Goal: Transaction & Acquisition: Purchase product/service

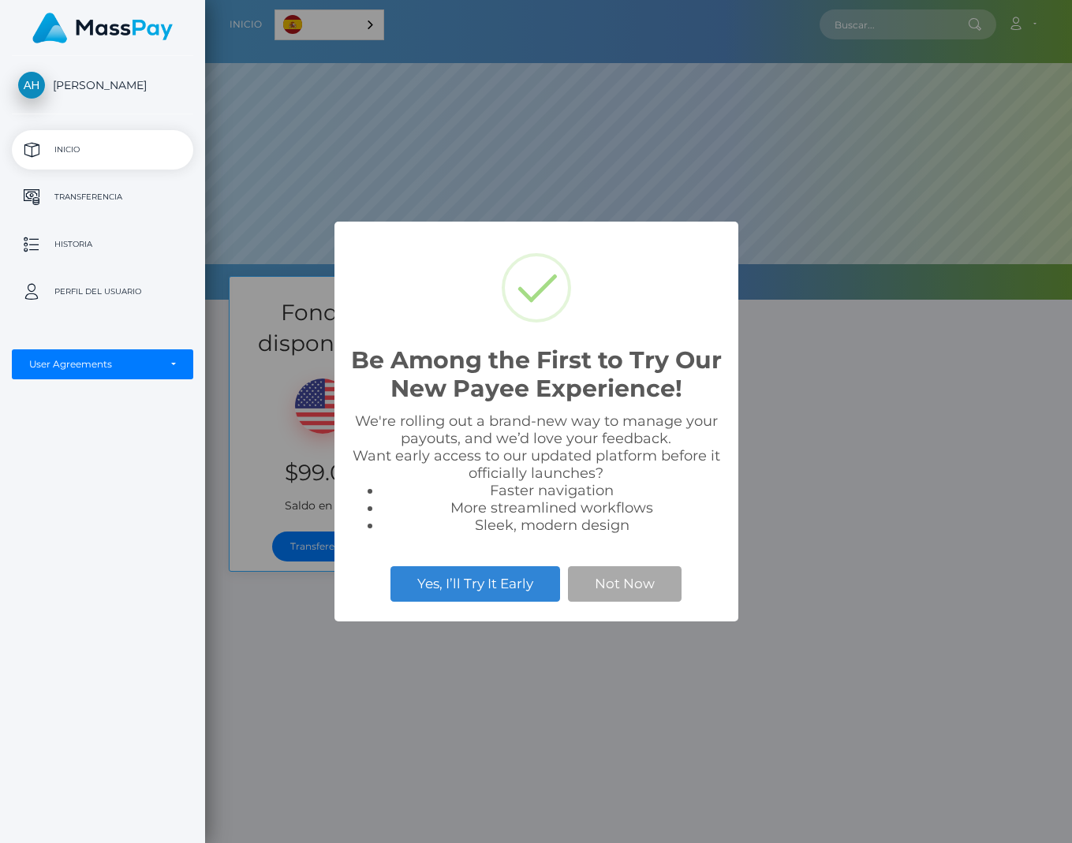
scroll to position [300, 867]
click at [886, 418] on div "Be Among the First to Try Our New Payee Experience! × We're rolling out a brand…" at bounding box center [536, 421] width 1072 height 843
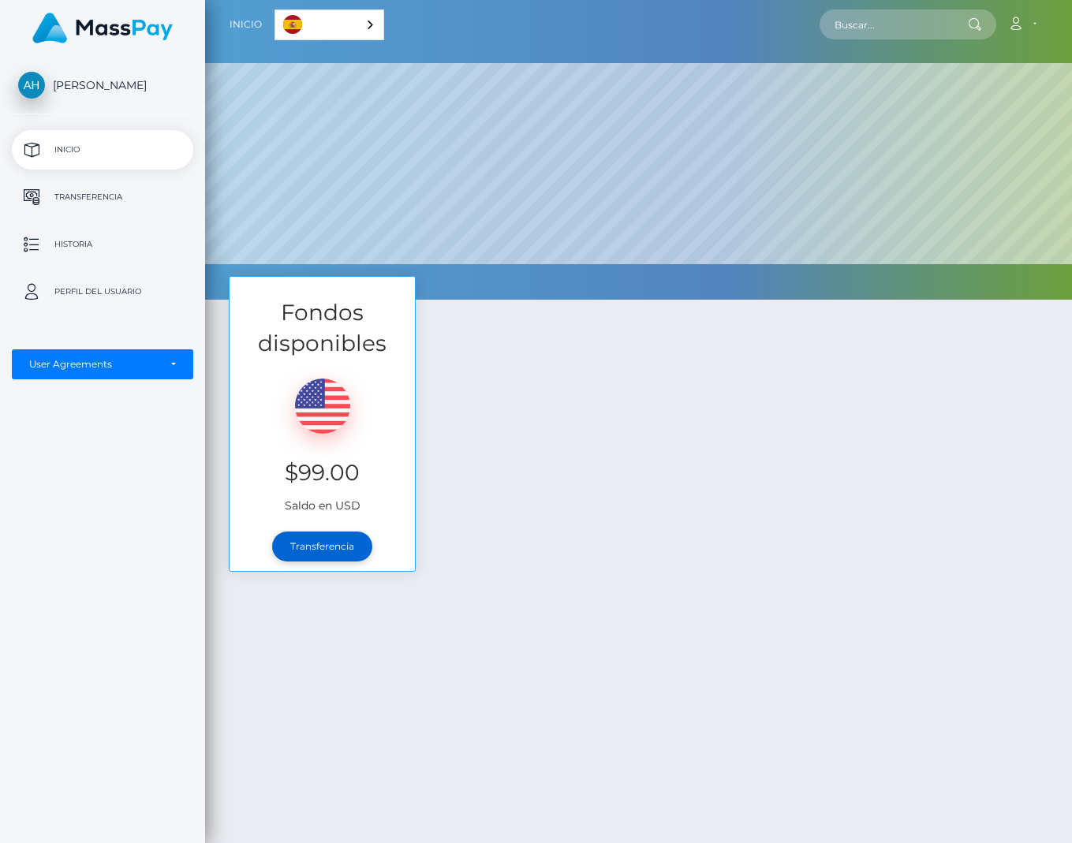
click at [333, 537] on link "Transferencia" at bounding box center [322, 546] width 100 height 30
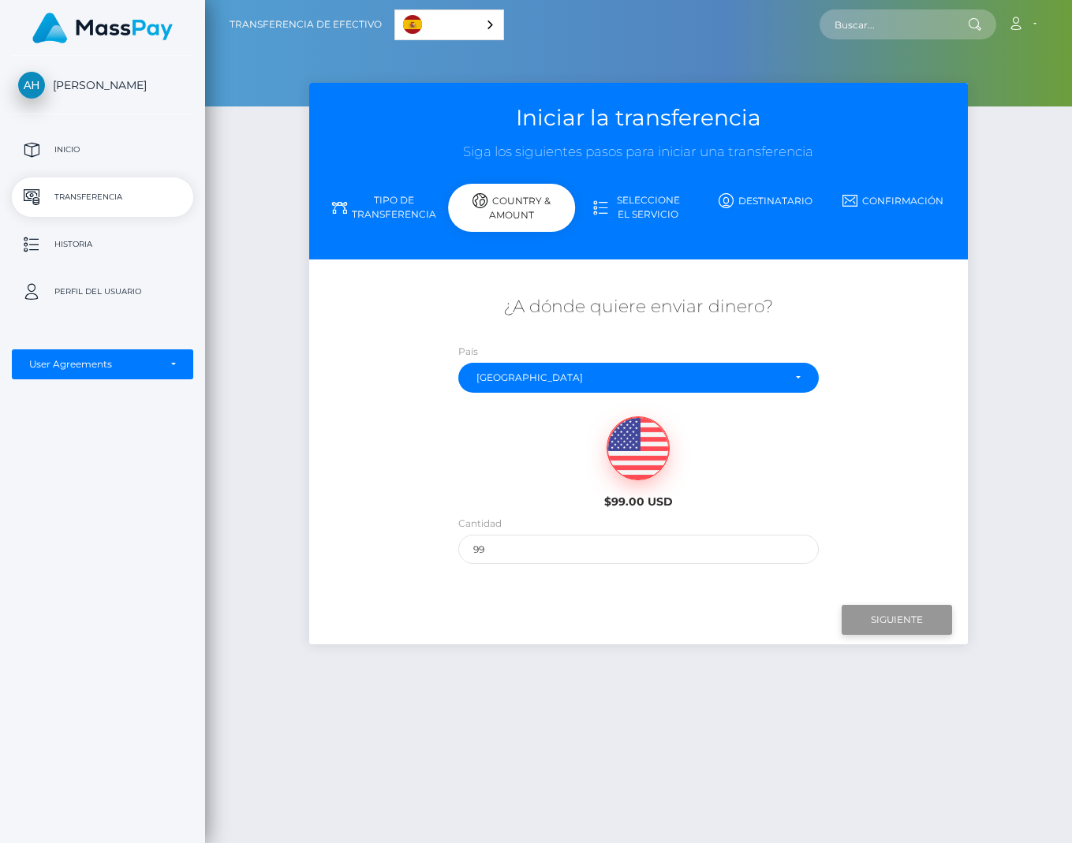
click at [911, 617] on input "Siguiente" at bounding box center [896, 620] width 110 height 30
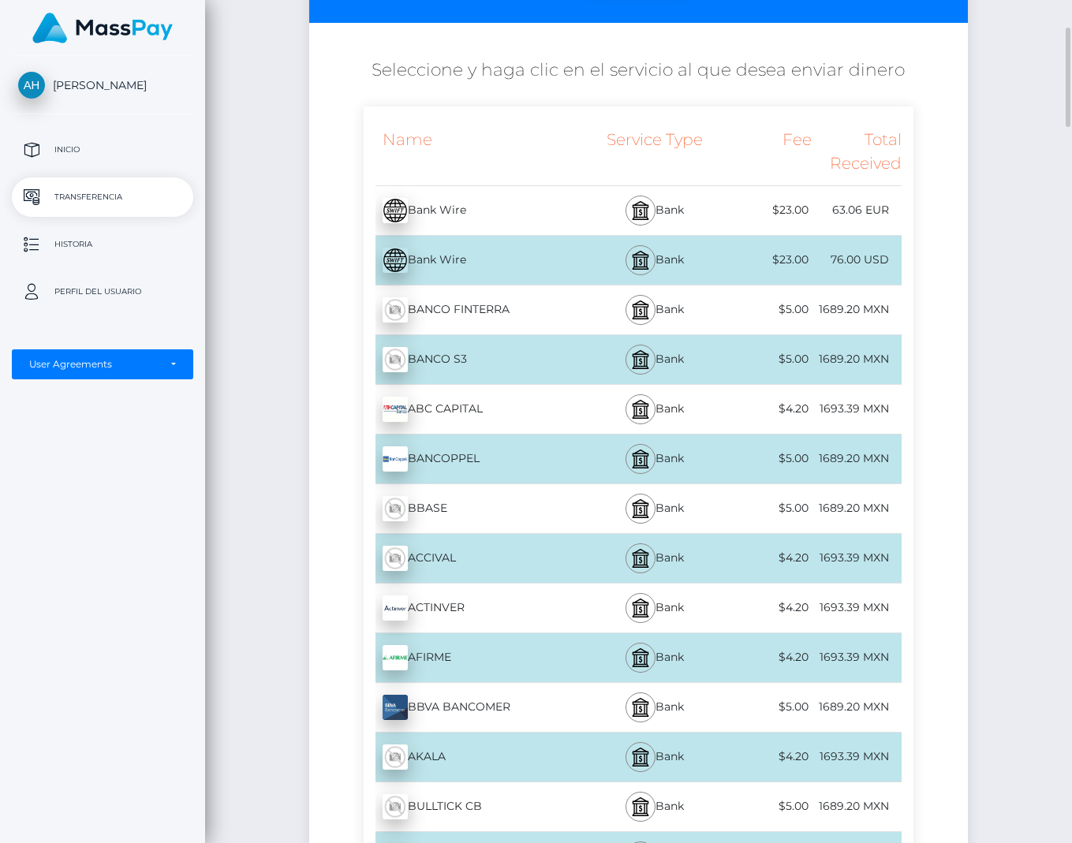
scroll to position [394, 0]
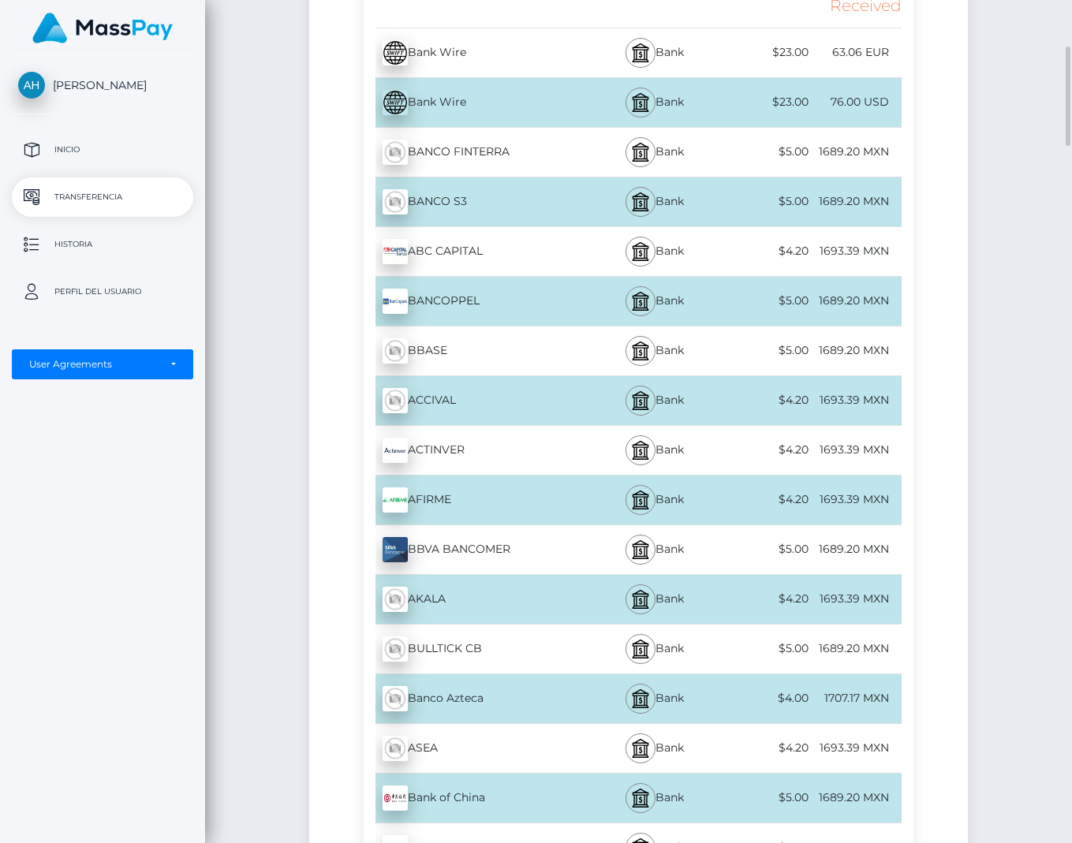
click at [465, 541] on div "BBVA BANCOMER - MXN" at bounding box center [476, 550] width 224 height 44
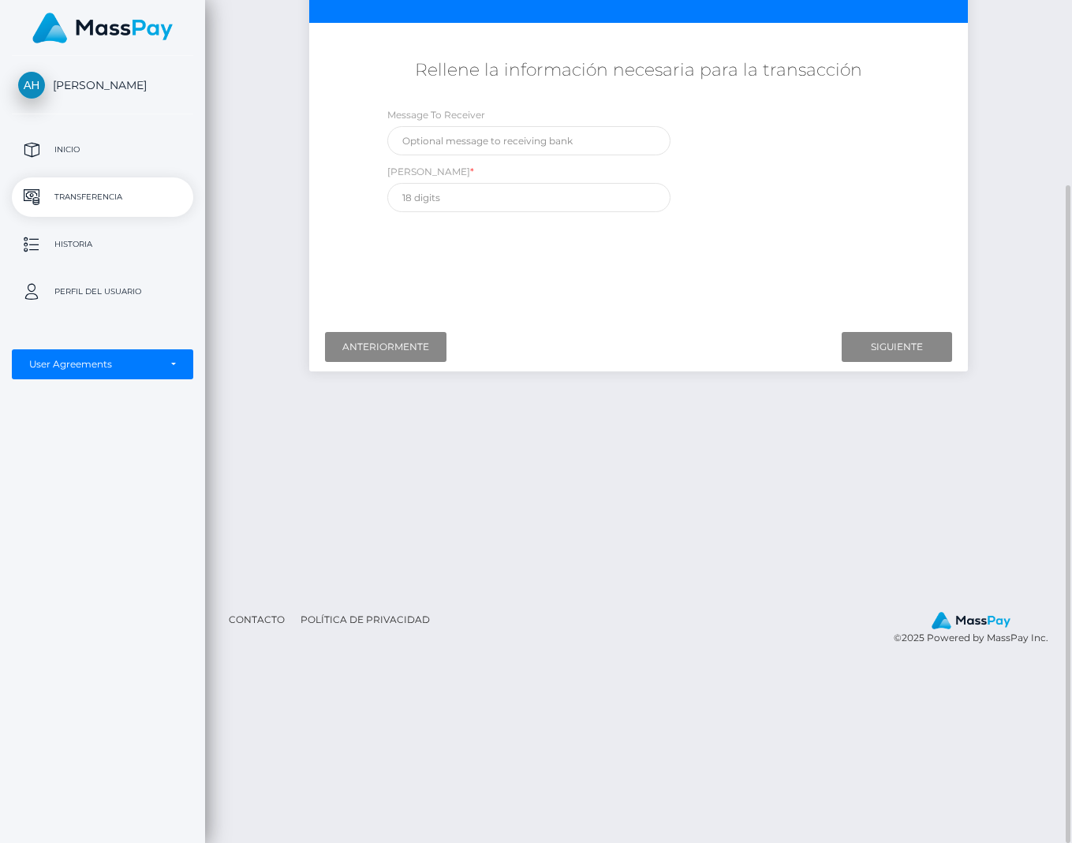
scroll to position [237, 0]
click at [503, 822] on div "Transferencia de efectivo Español English 中文 (简体) Português (Brasil) Cuenta" at bounding box center [638, 421] width 867 height 843
click at [495, 207] on input "text" at bounding box center [528, 197] width 283 height 29
paste input "012298015180604496"
type input "012298015180604496"
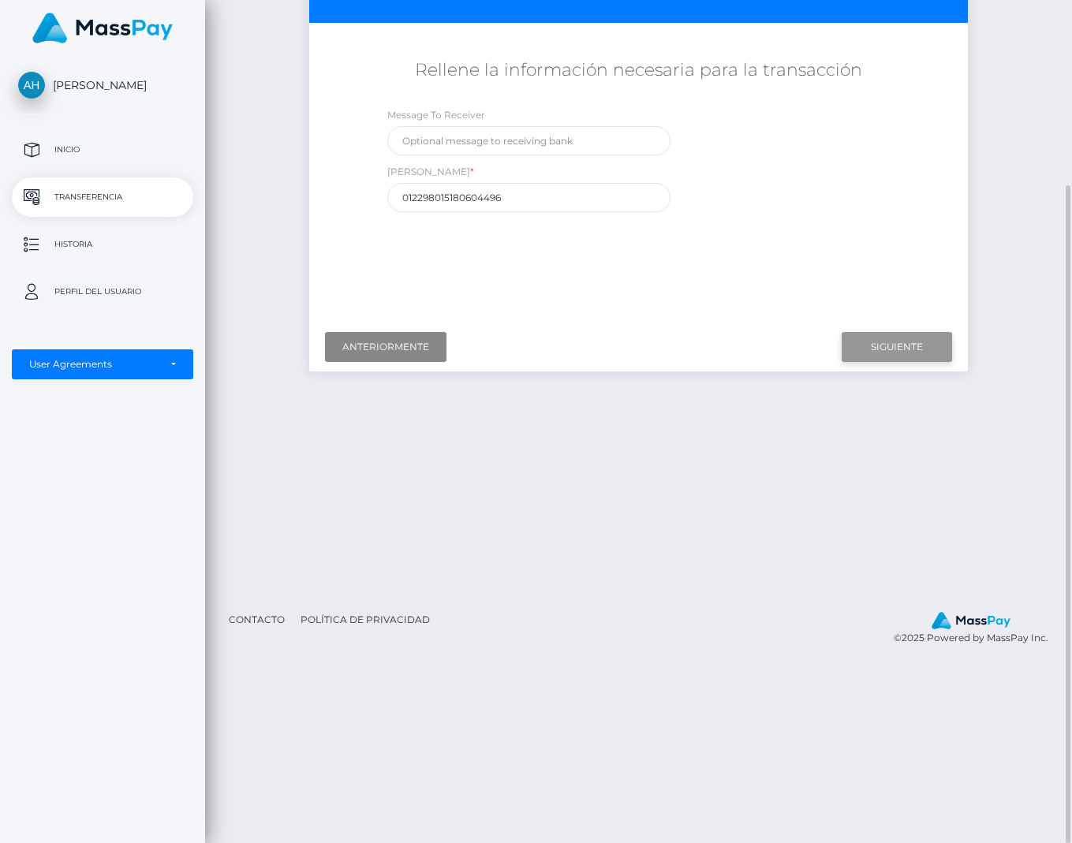
click at [920, 338] on input "Siguiente" at bounding box center [896, 347] width 110 height 30
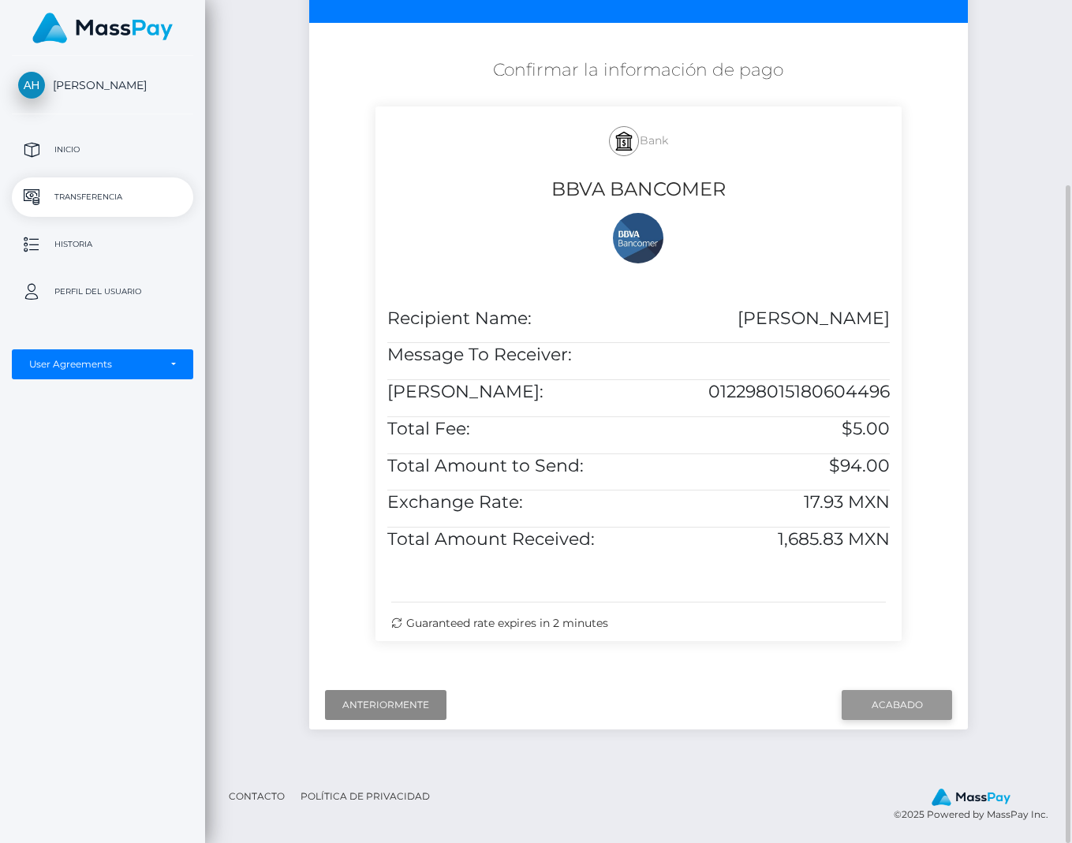
click at [891, 720] on input "Acabado" at bounding box center [896, 705] width 110 height 30
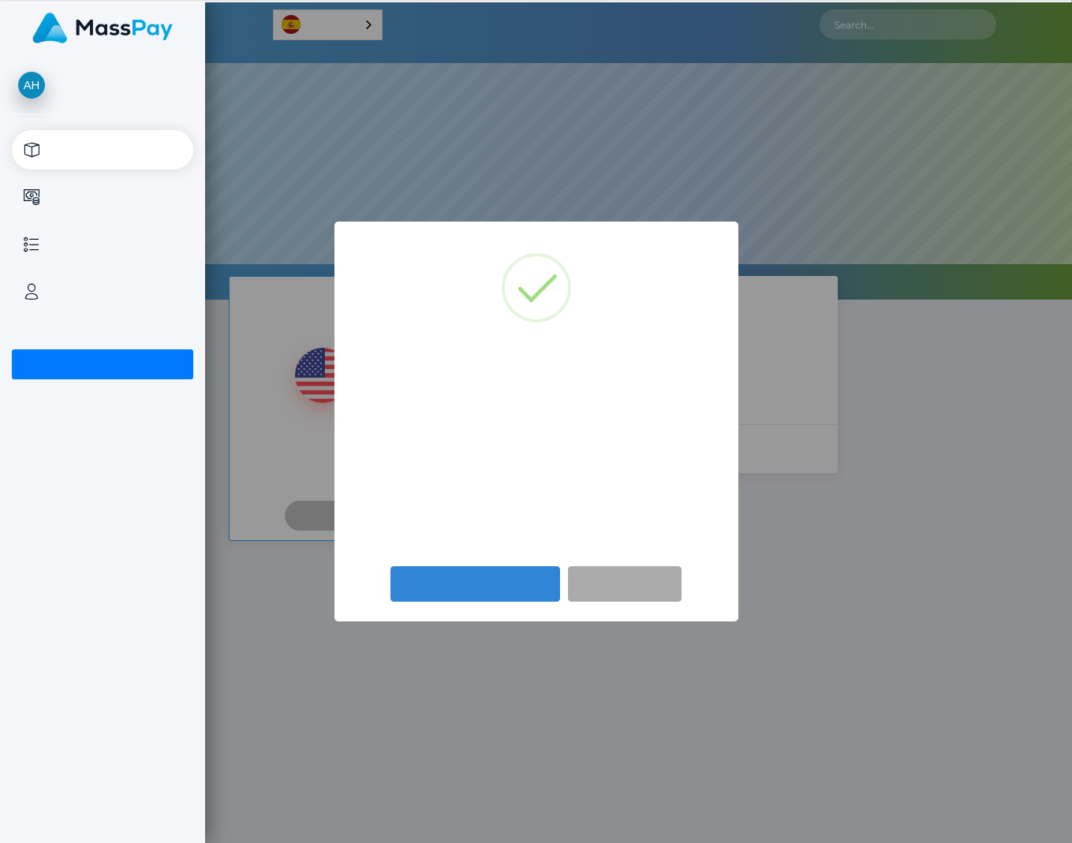
scroll to position [300, 867]
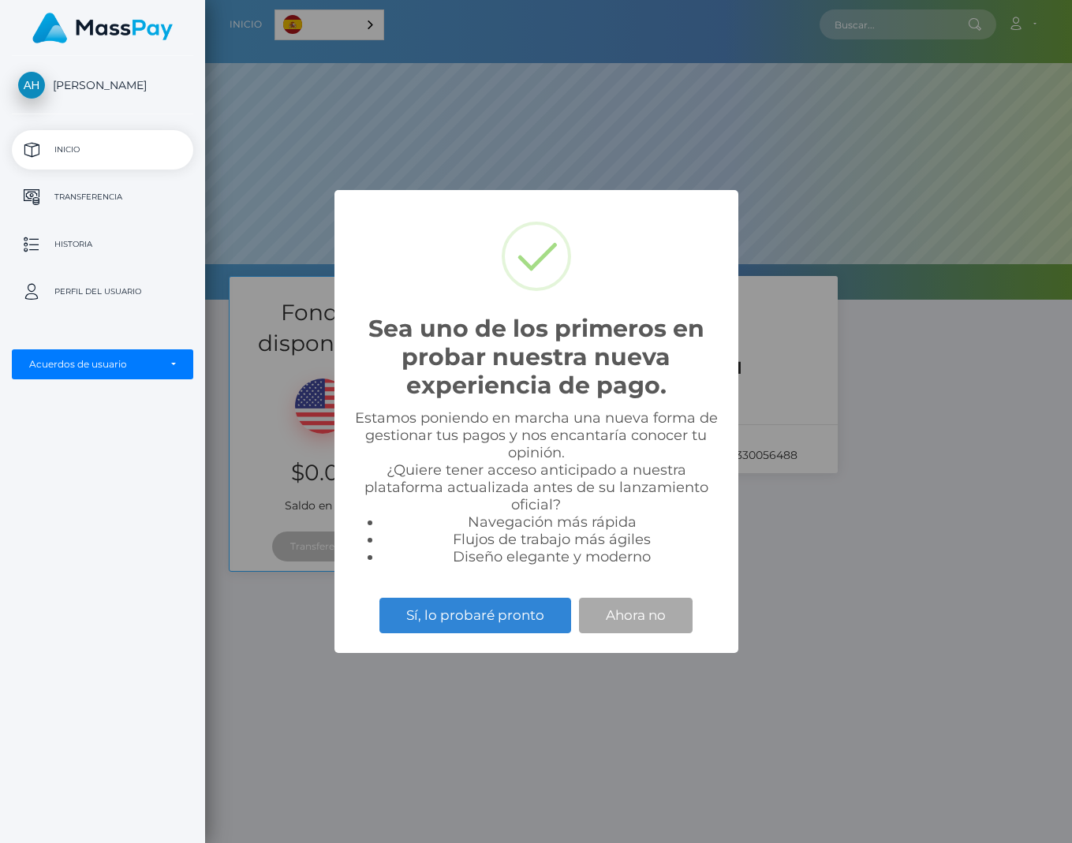
click at [1012, 662] on div "Sea uno de los primeros en probar nuestra nueva experiencia de pago. × Estamos …" at bounding box center [536, 421] width 1072 height 843
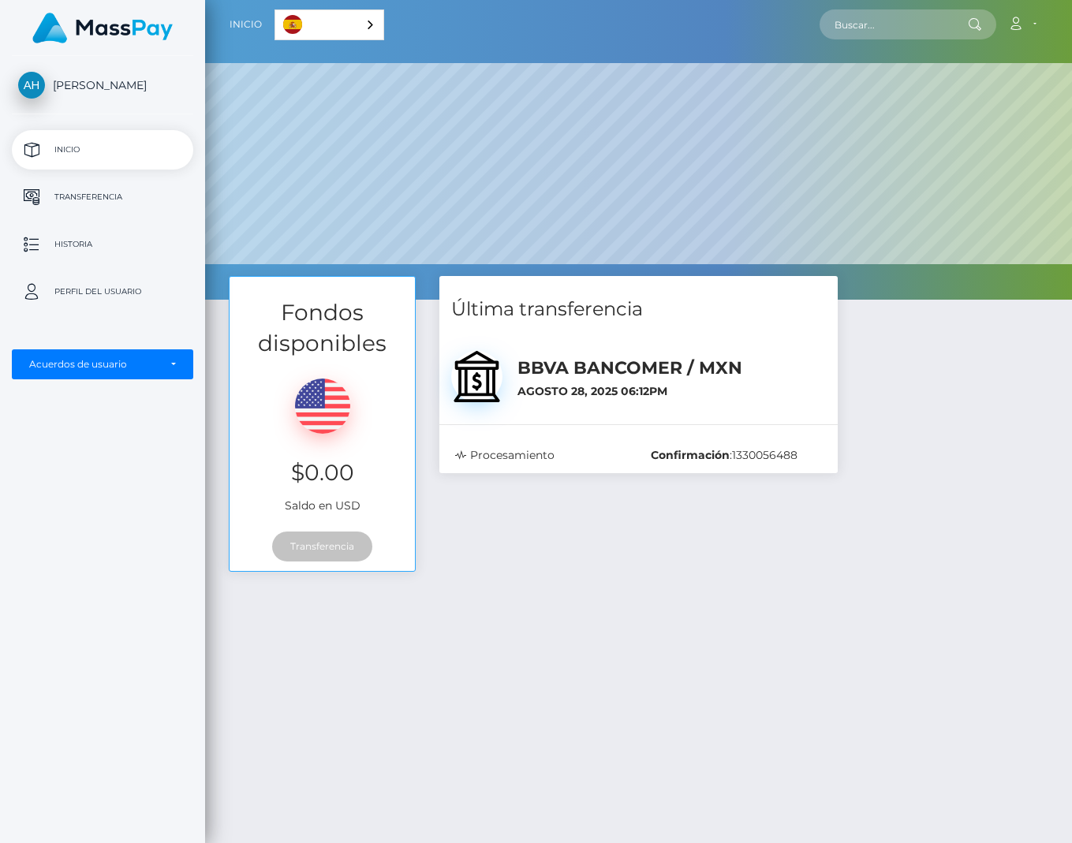
click at [1050, 734] on div "Fondos disponibles $0.00 Saldo en USD Transferencia Última transferencia :" at bounding box center [638, 649] width 867 height 746
